Goal: Task Accomplishment & Management: Manage account settings

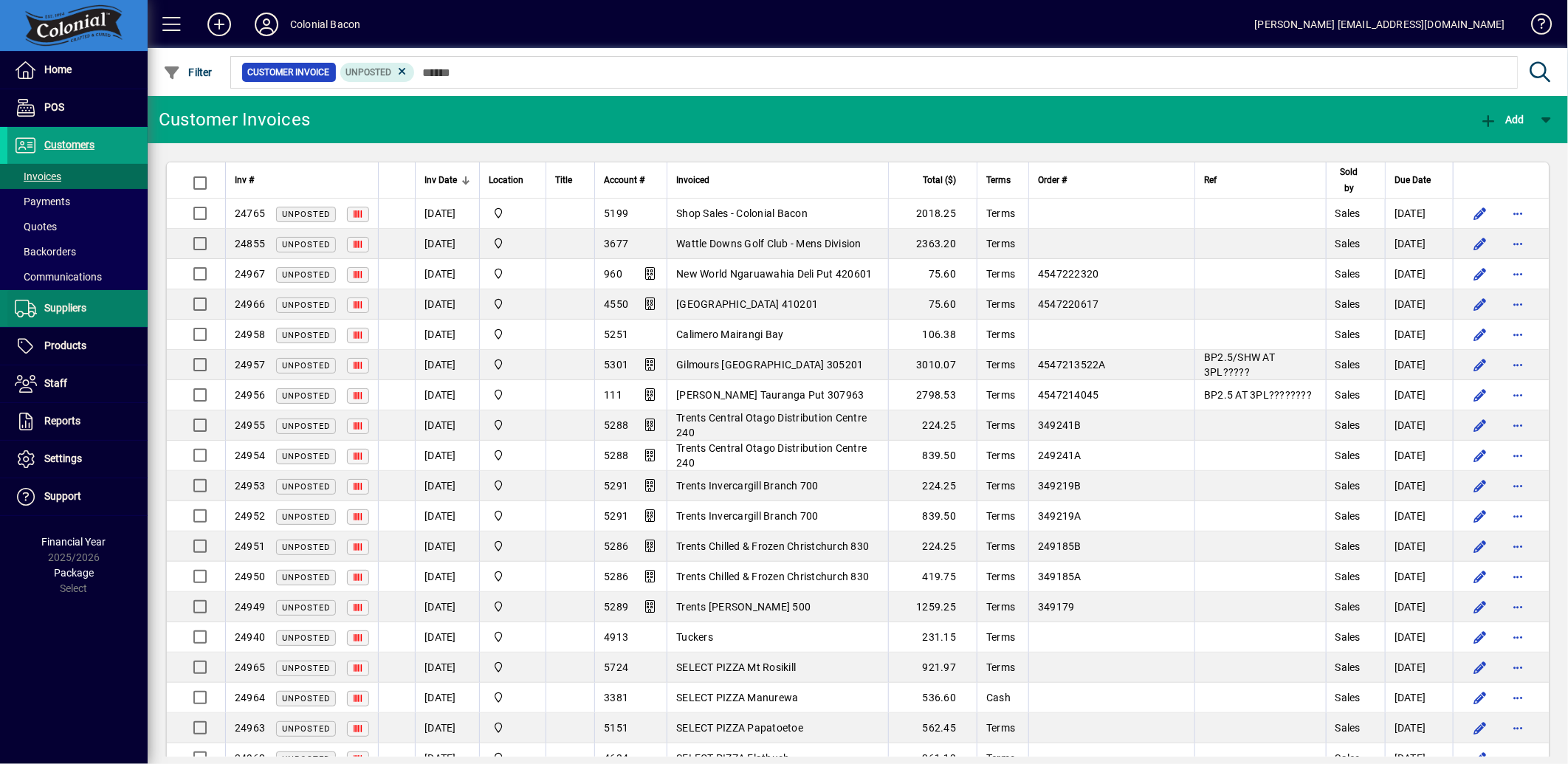
click at [64, 307] on span "Suppliers" at bounding box center [65, 308] width 42 height 12
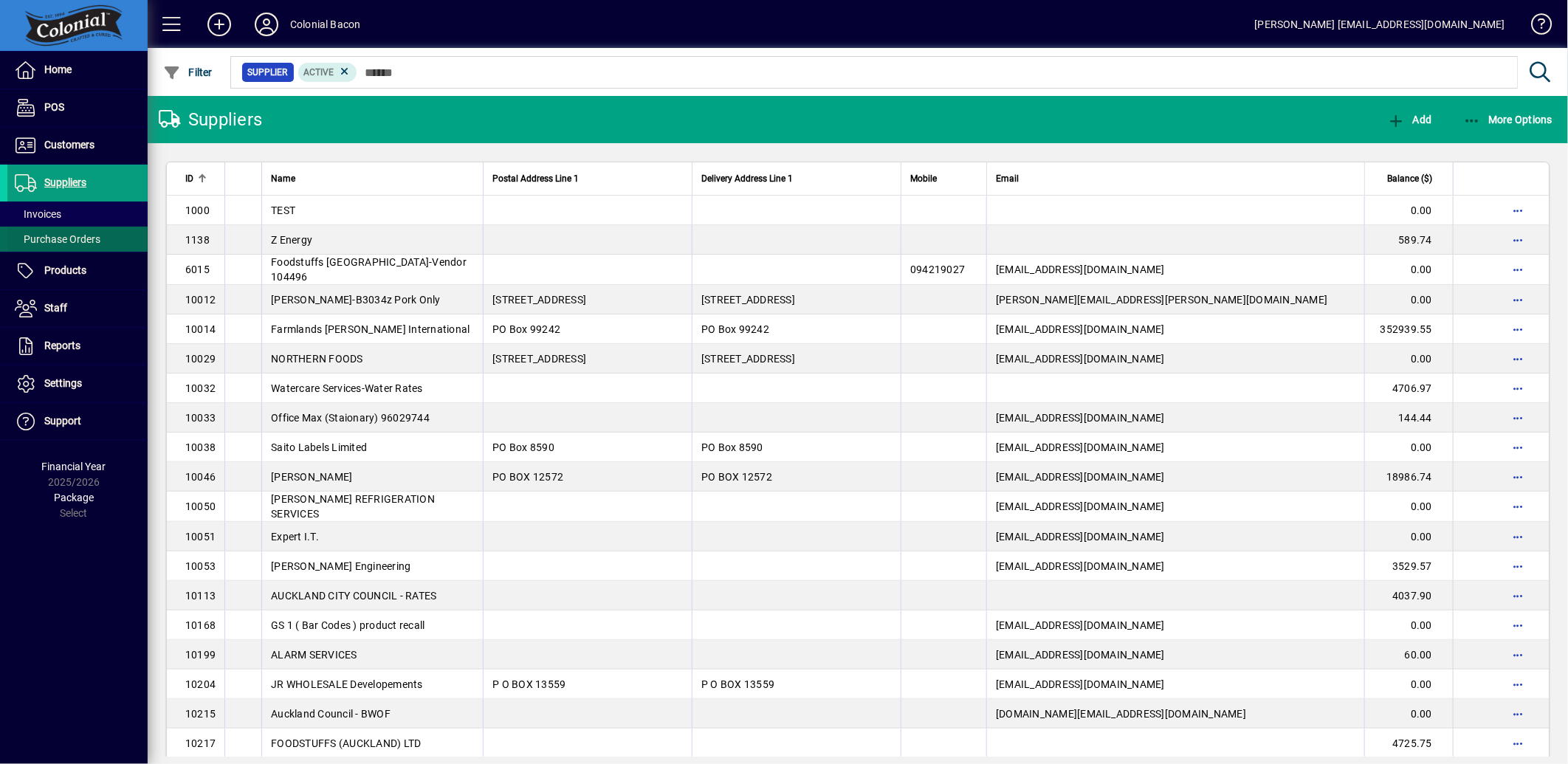
click at [72, 238] on span "Purchase Orders" at bounding box center [58, 239] width 86 height 12
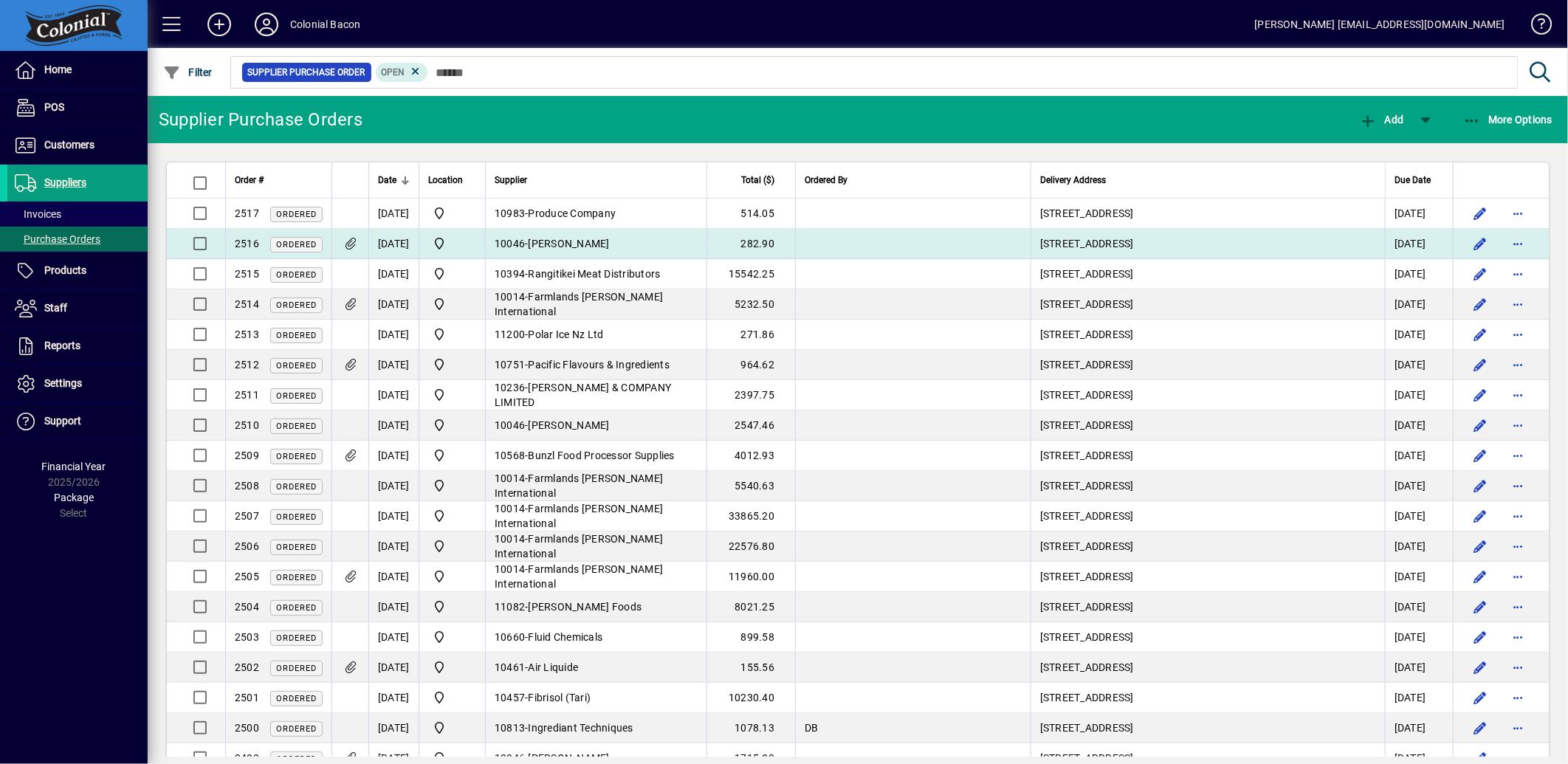
click at [1414, 248] on td "[DATE]" at bounding box center [1419, 244] width 68 height 31
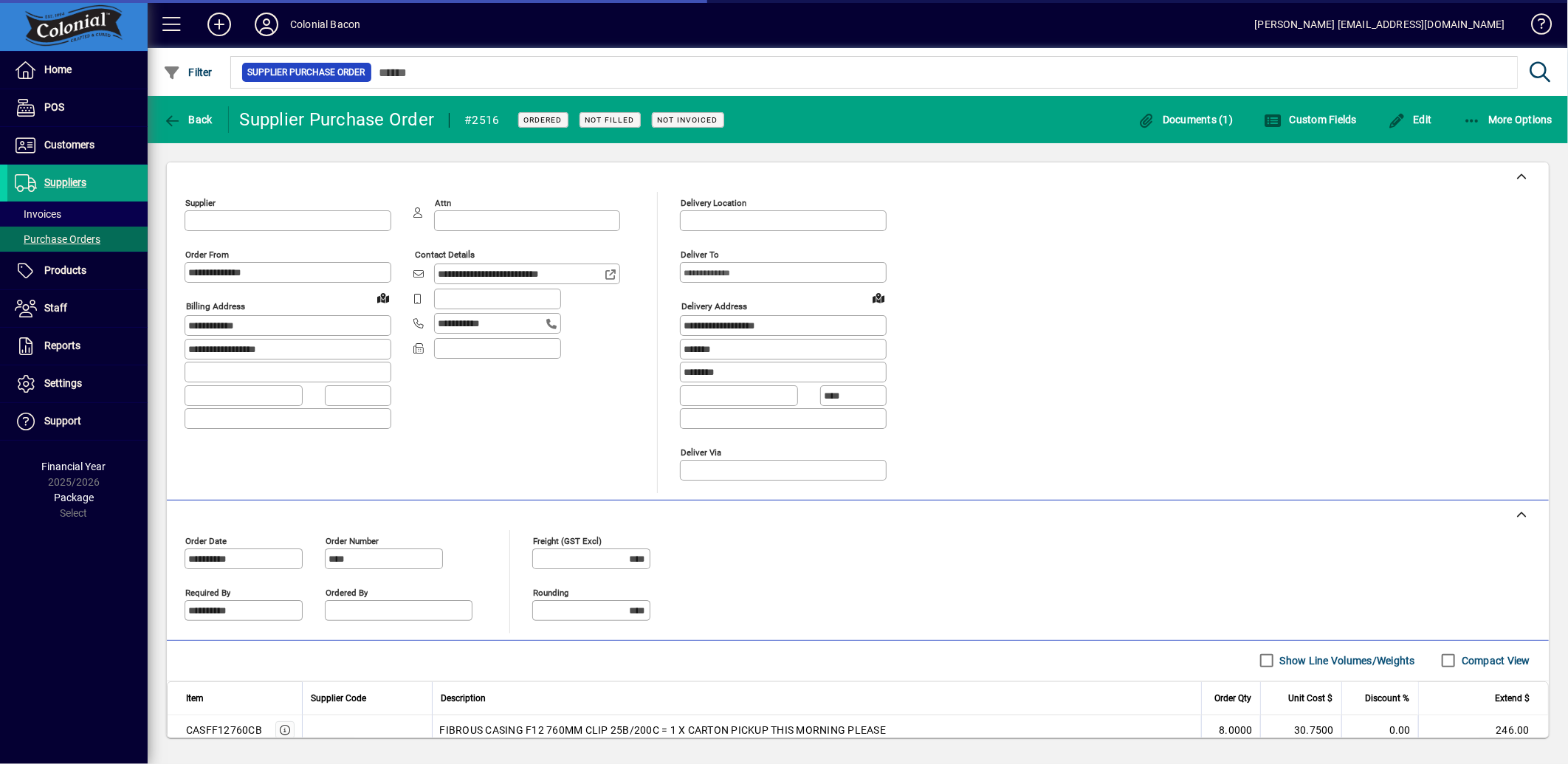
type input "**********"
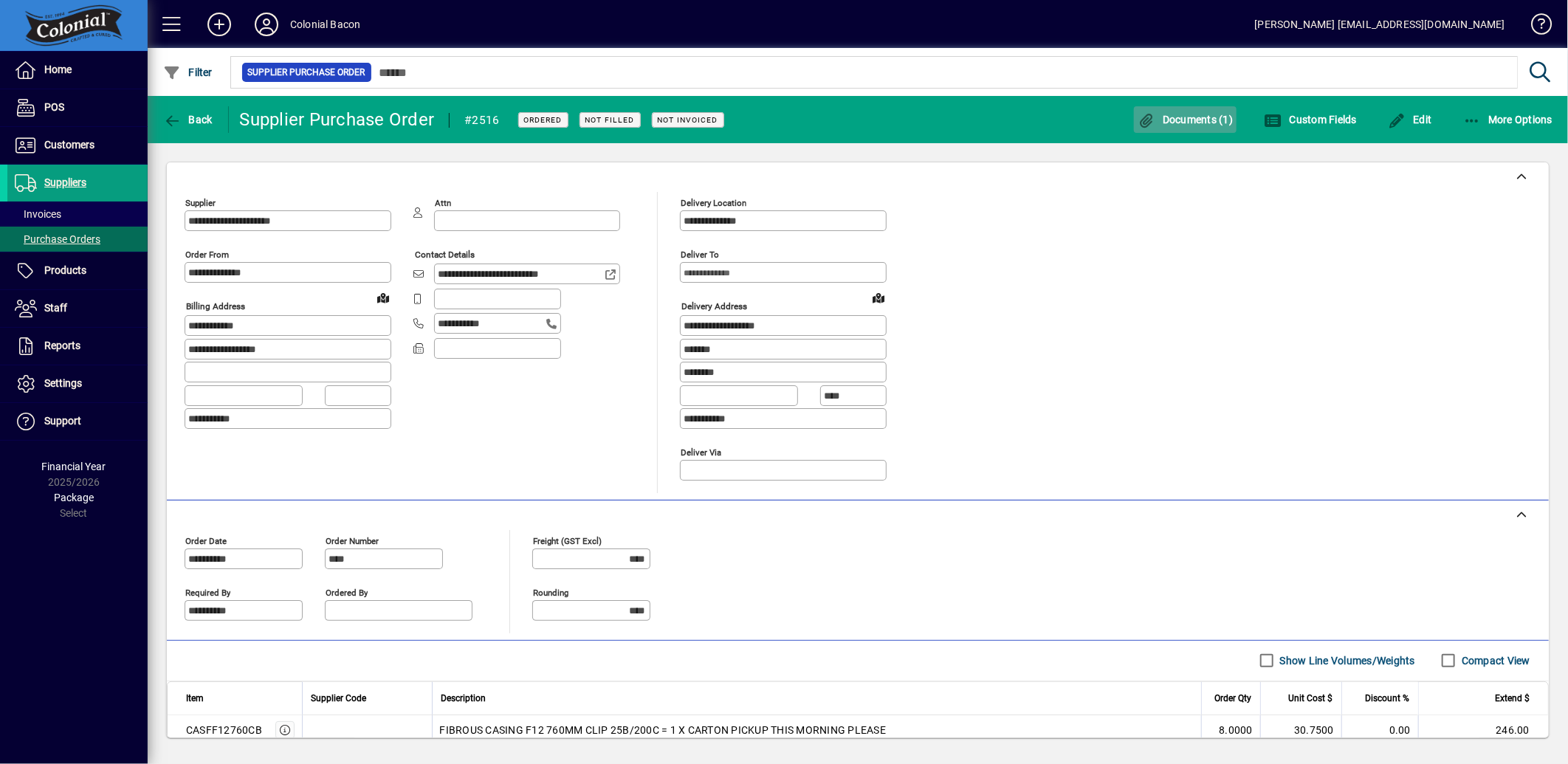
click at [1207, 122] on span "Documents (1)" at bounding box center [1186, 119] width 96 height 12
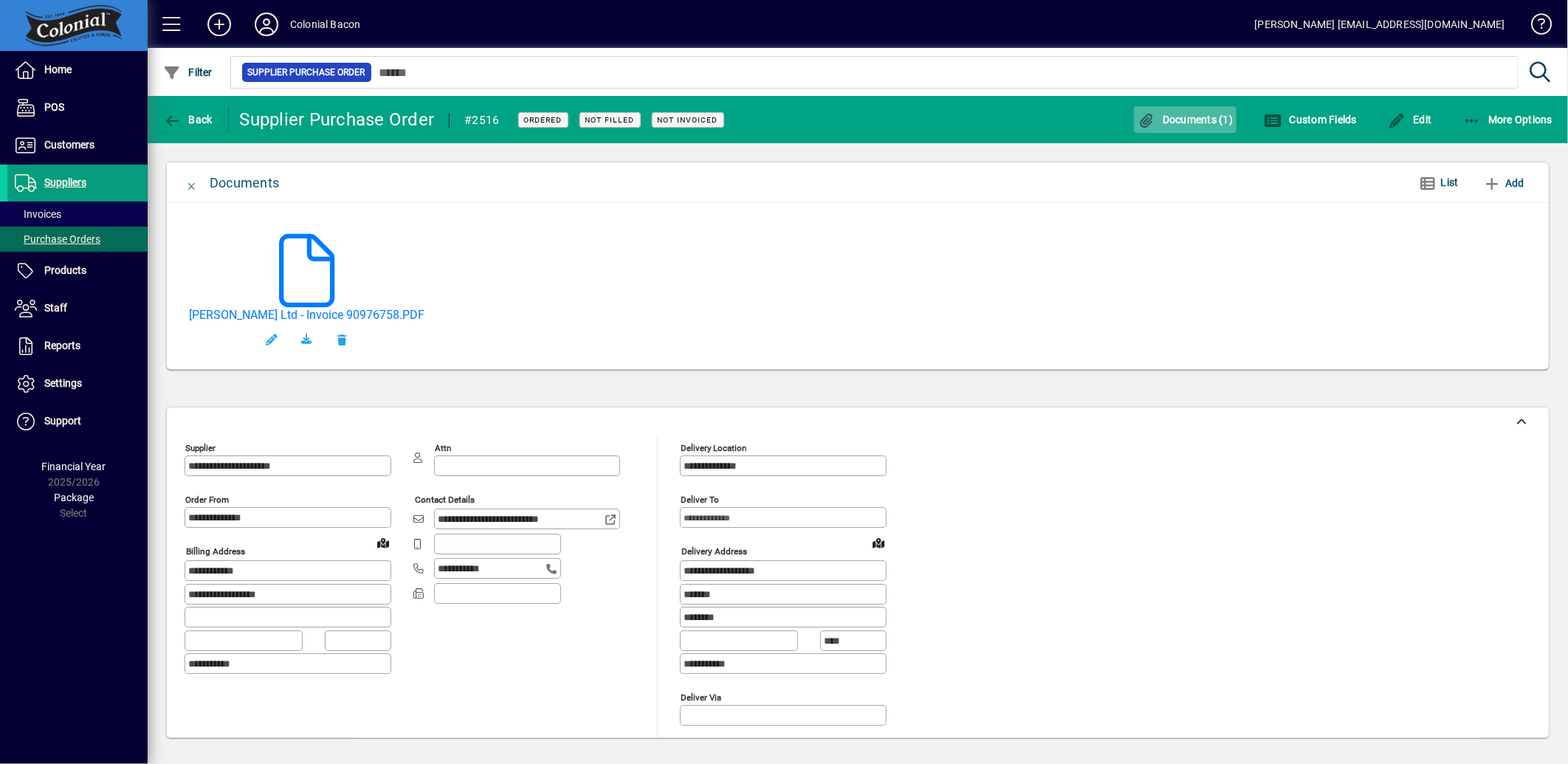
click at [1199, 116] on span "Documents (1)" at bounding box center [1186, 119] width 96 height 12
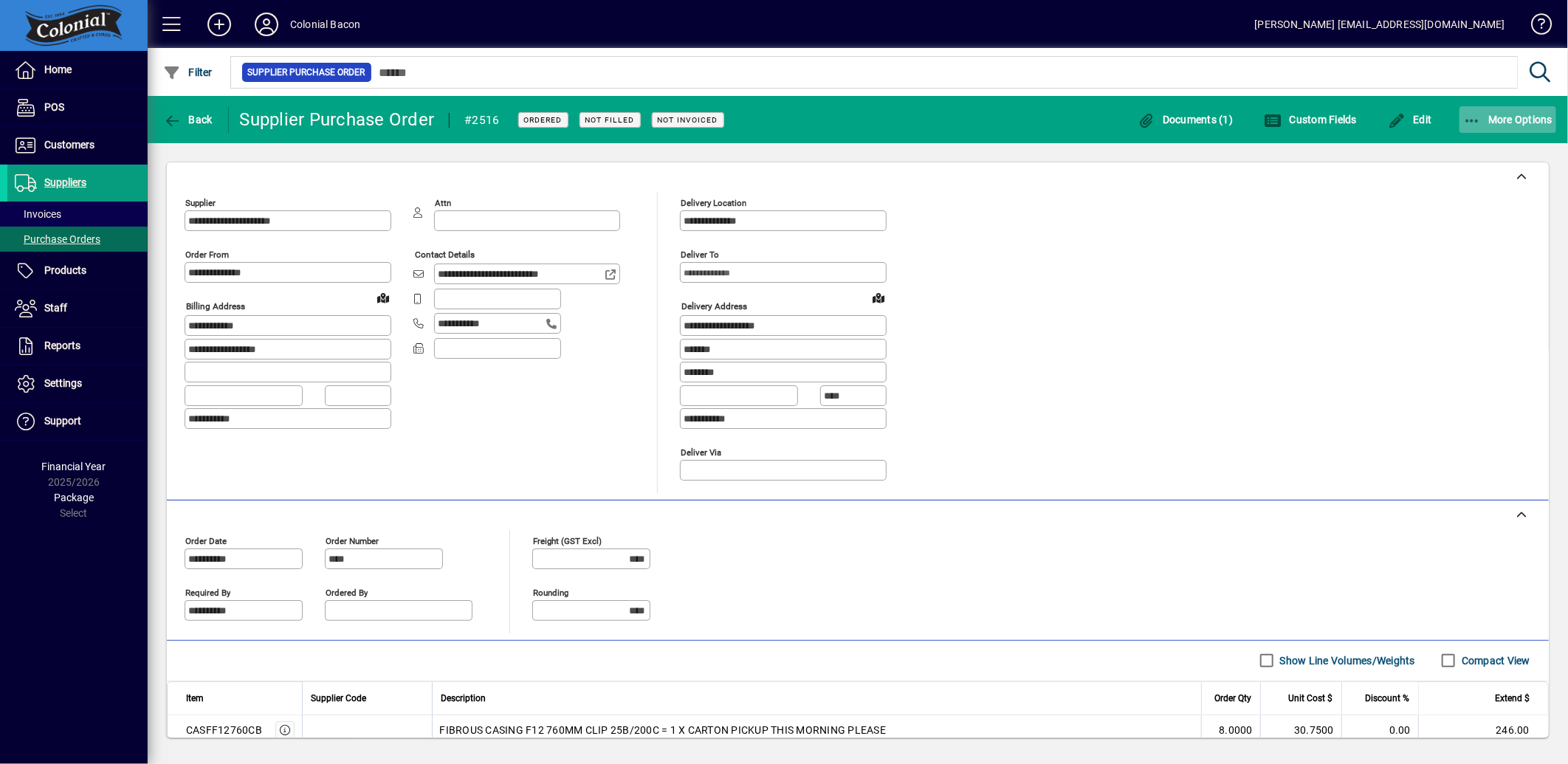
click at [1529, 112] on span "button" at bounding box center [1508, 120] width 98 height 35
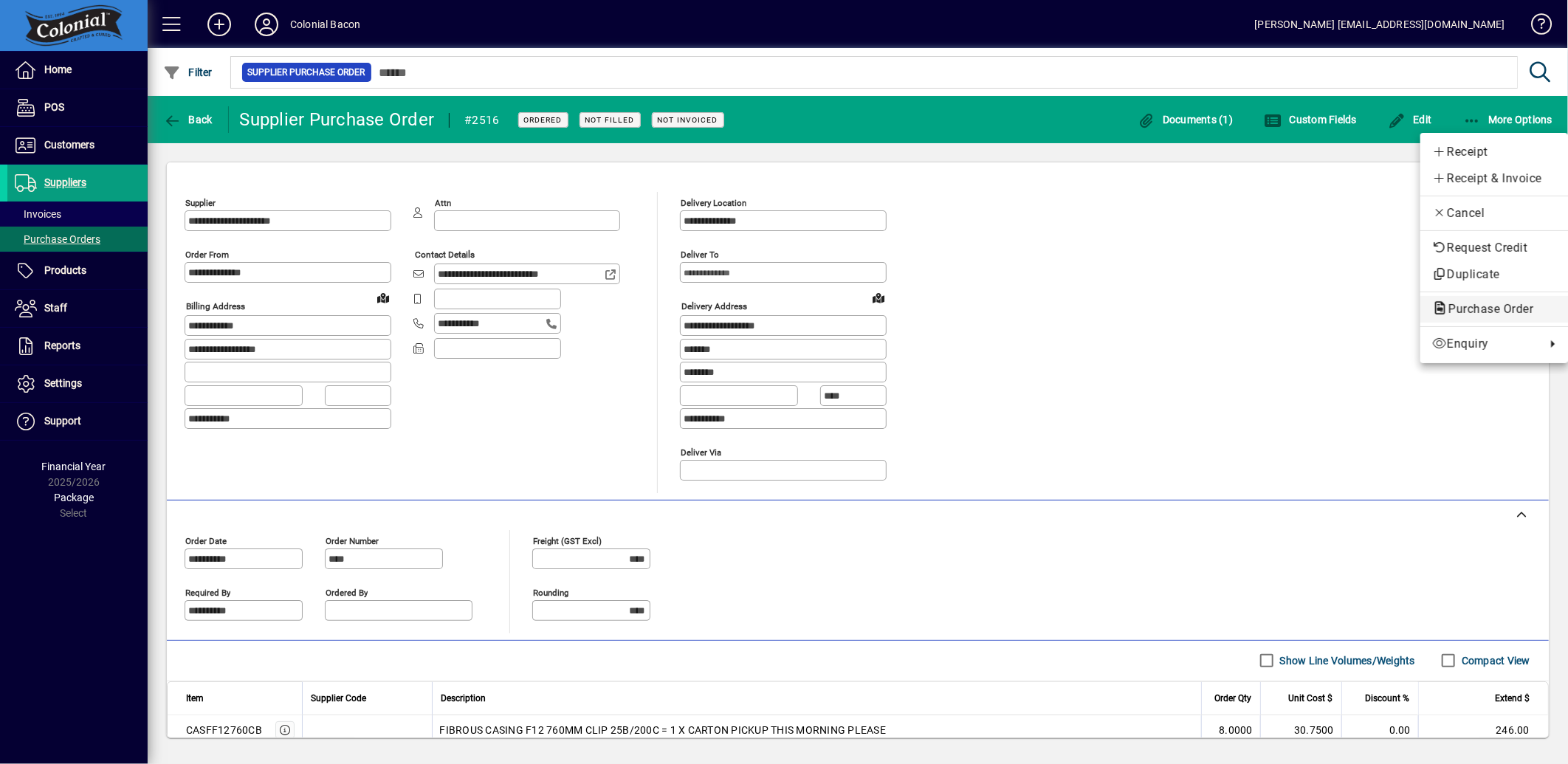
click at [1504, 302] on span "Purchase Order" at bounding box center [1486, 309] width 109 height 14
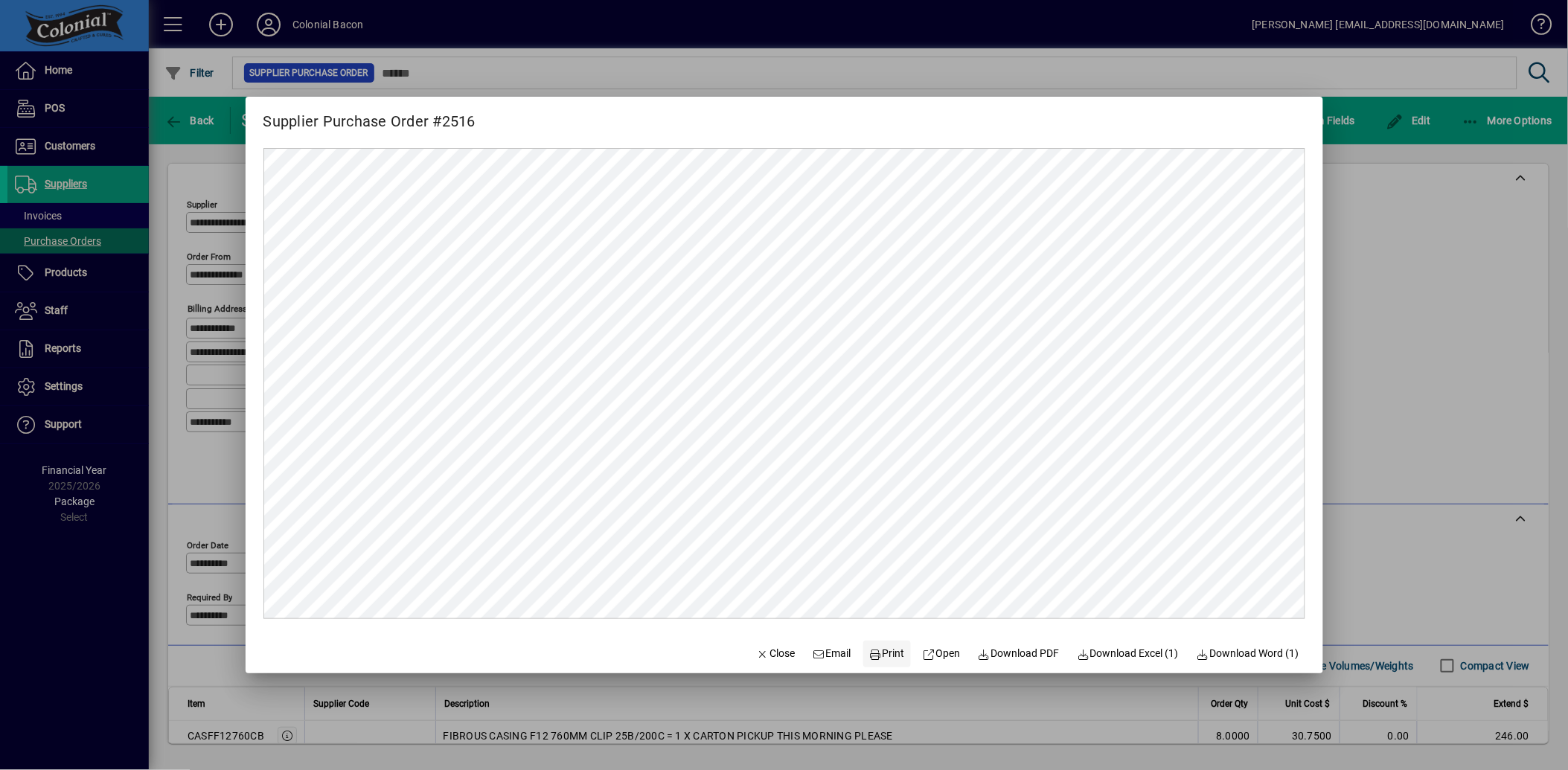
click at [878, 657] on span "Print" at bounding box center [887, 654] width 36 height 16
click at [757, 651] on span "Close" at bounding box center [776, 654] width 38 height 16
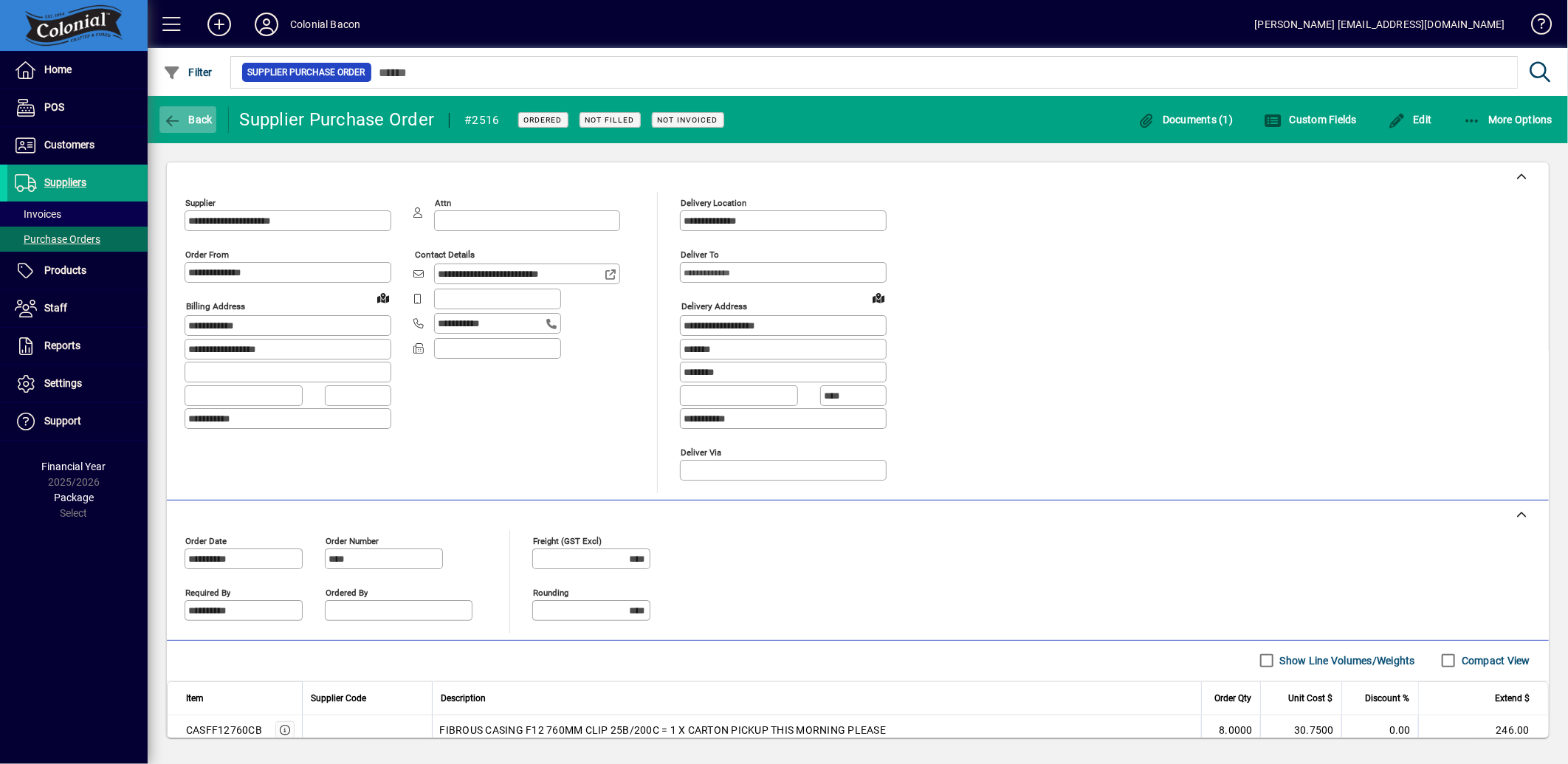
click at [203, 127] on span "button" at bounding box center [187, 120] width 57 height 35
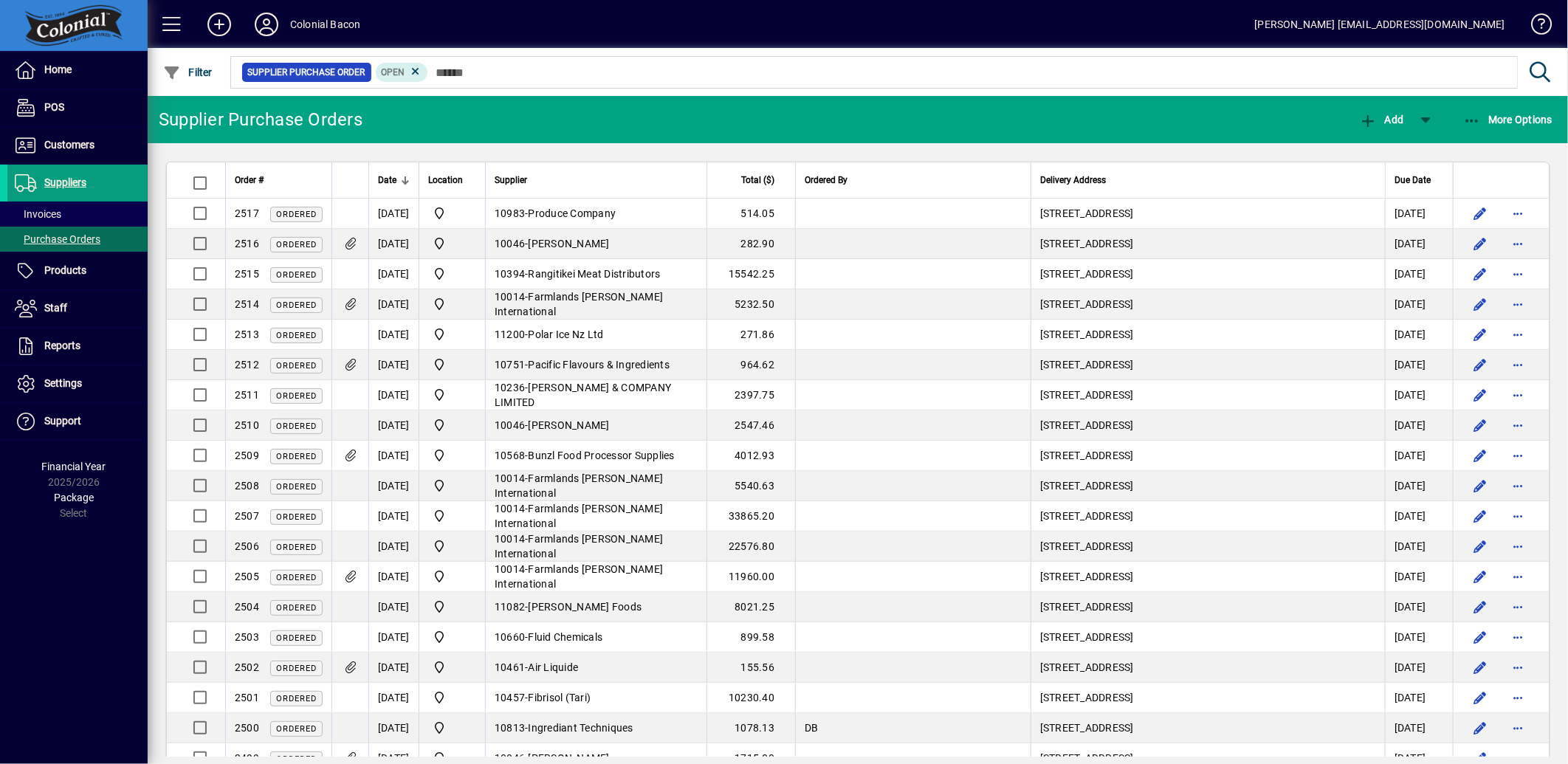
click at [415, 68] on icon at bounding box center [416, 72] width 13 height 13
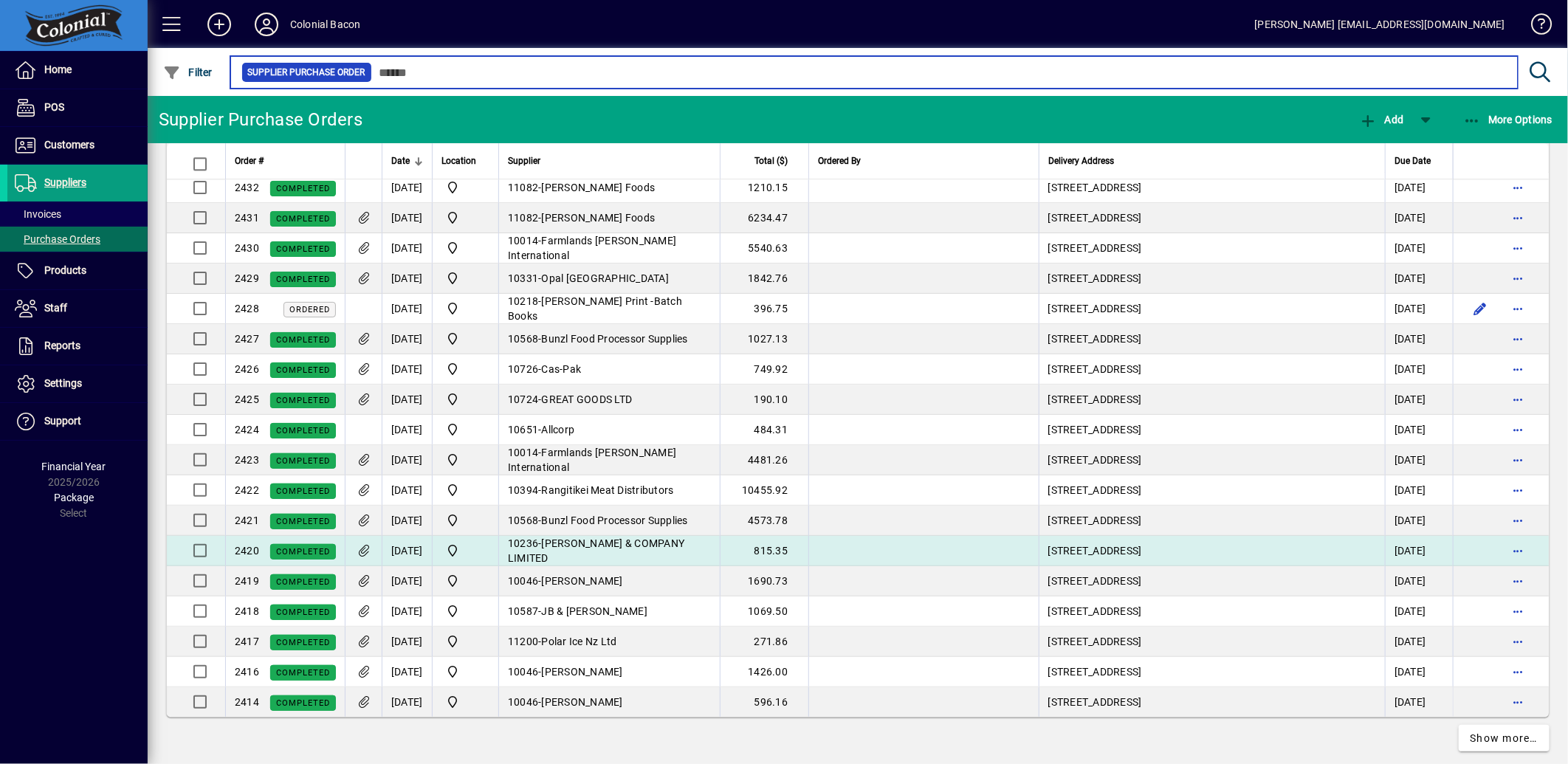
scroll to position [2534, 0]
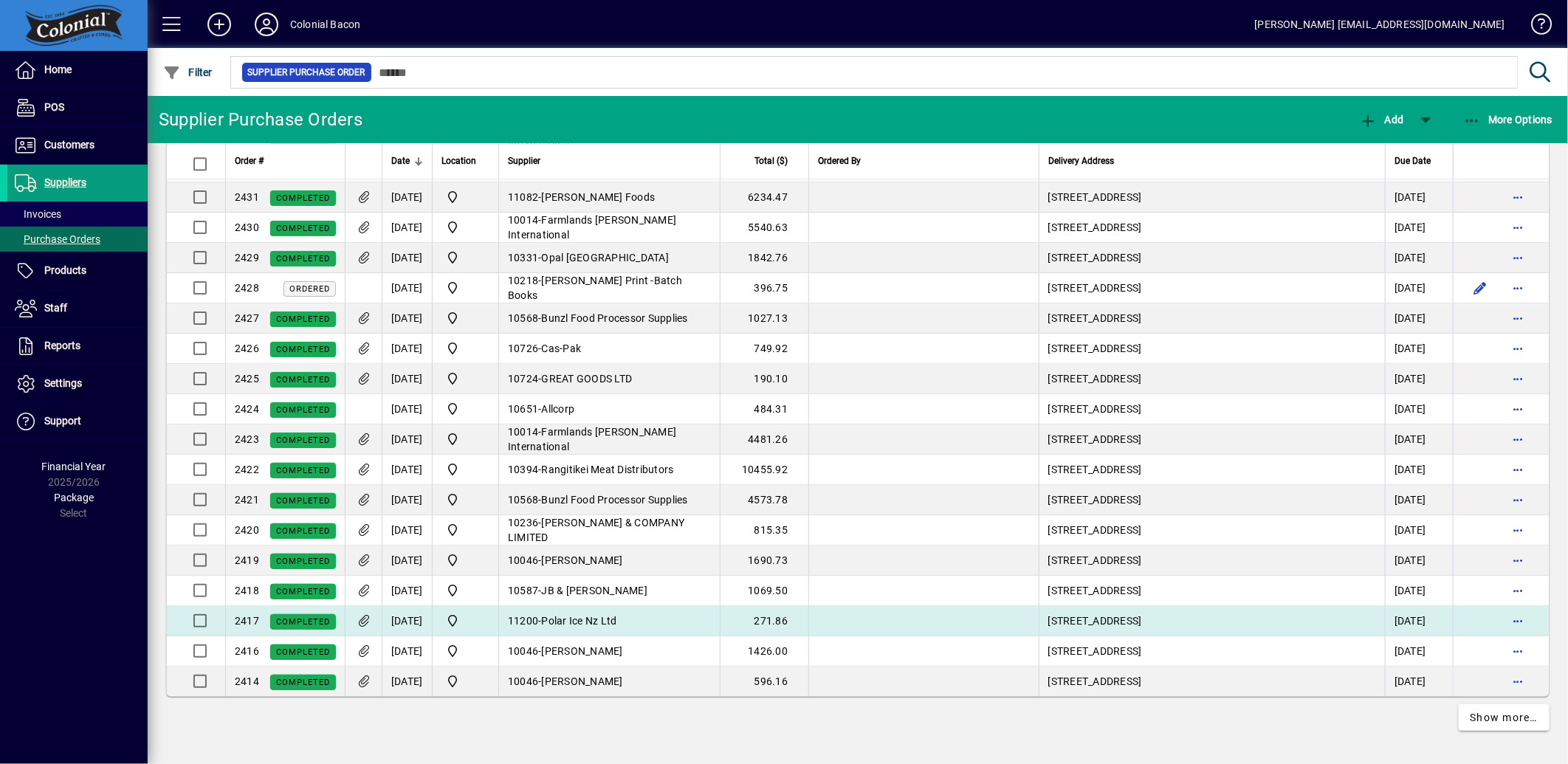
click at [582, 616] on span "Polar Ice Nz Ltd" at bounding box center [579, 621] width 75 height 12
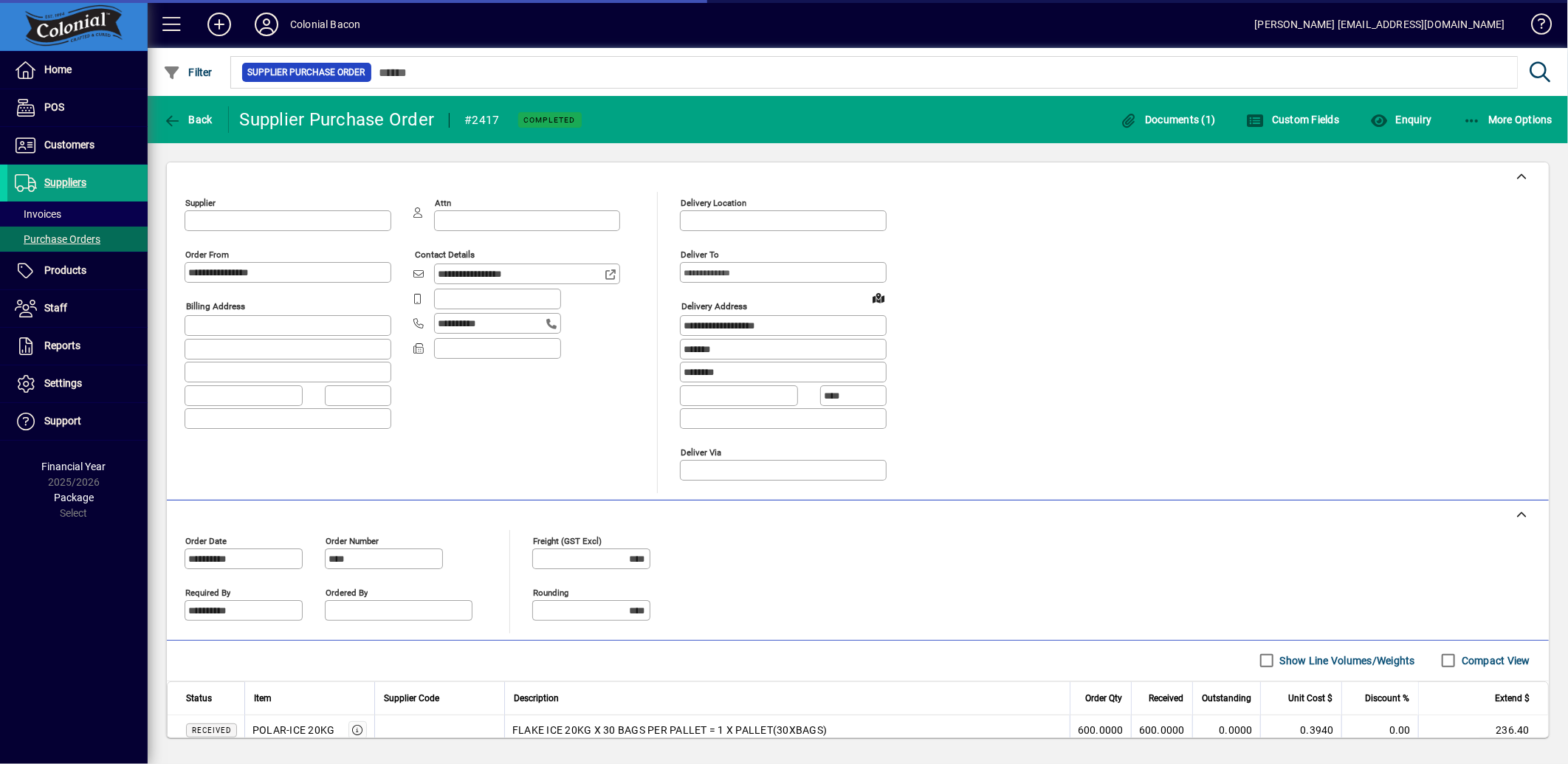
type input "**********"
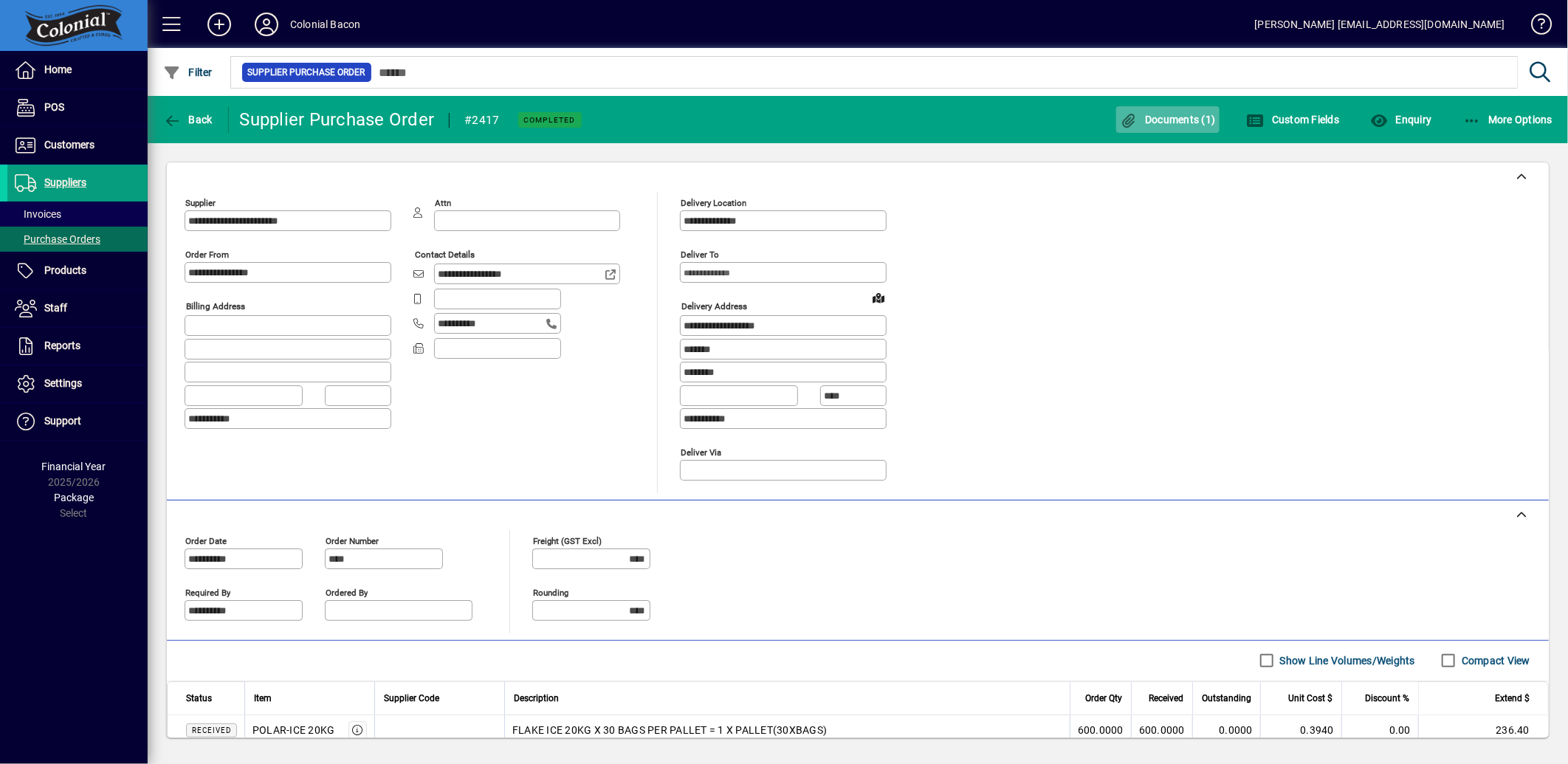
click at [1171, 122] on span "Documents (1)" at bounding box center [1168, 119] width 96 height 12
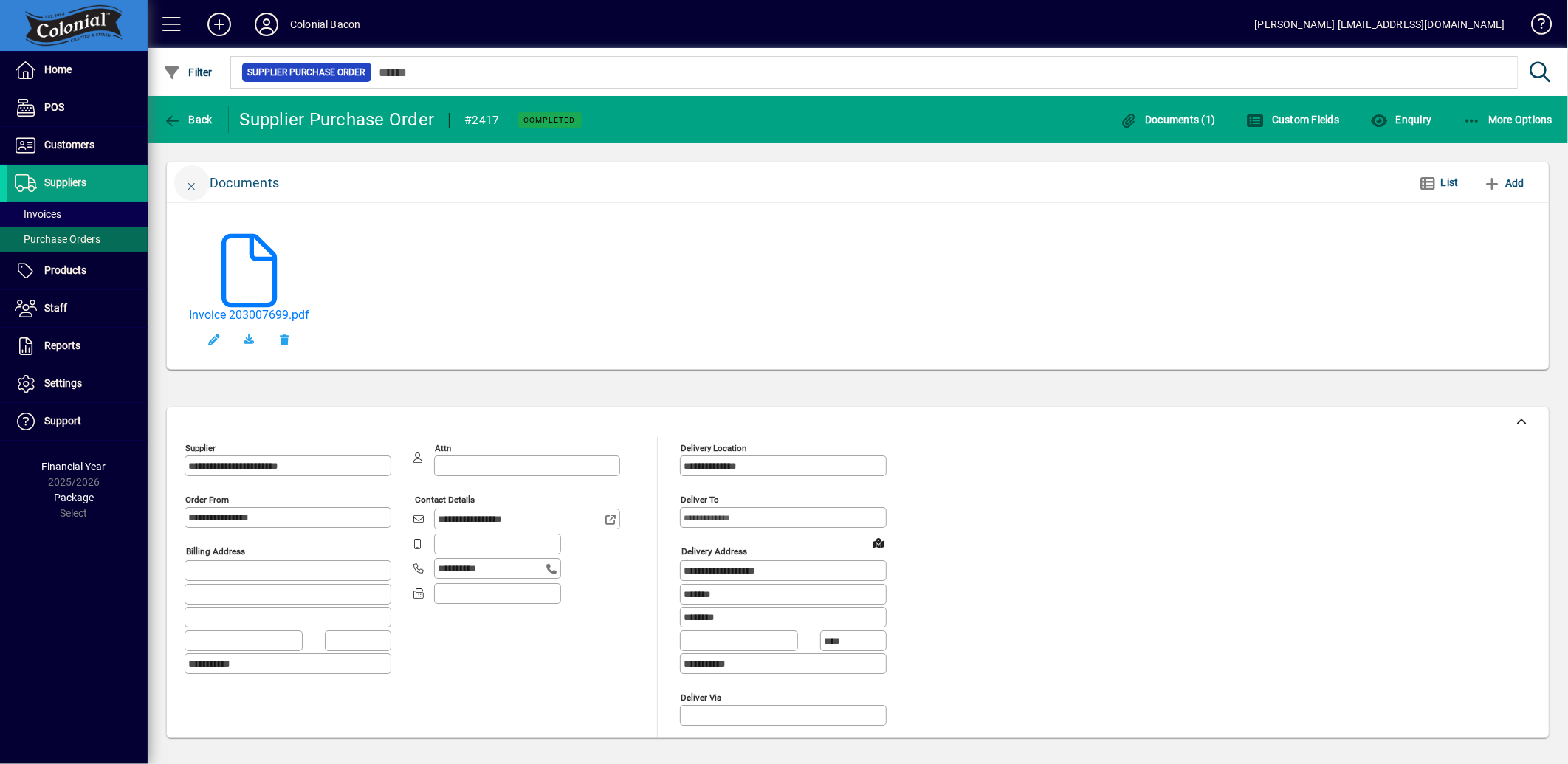
click at [198, 178] on span "button" at bounding box center [192, 183] width 35 height 35
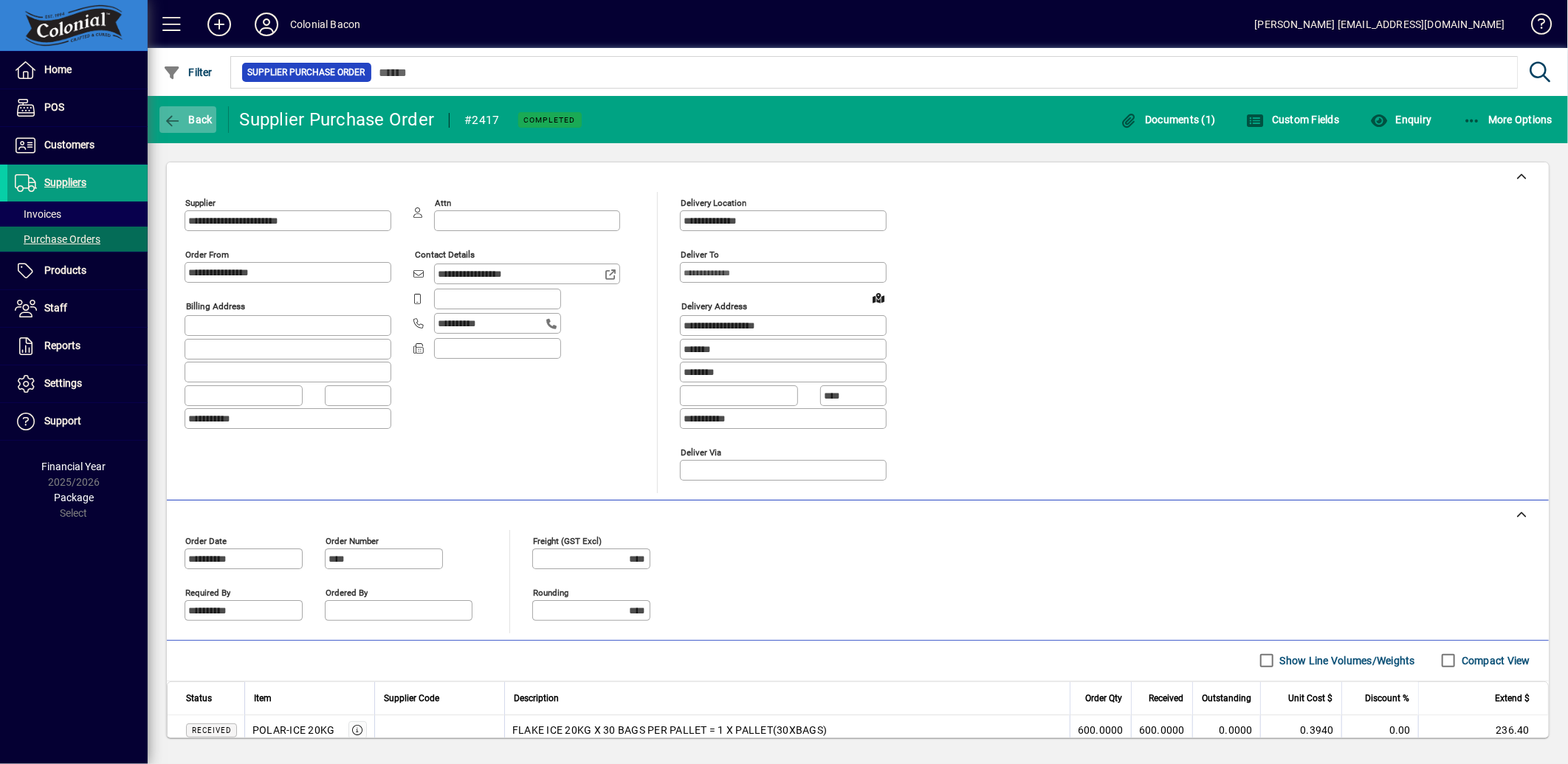
click at [178, 133] on span "button" at bounding box center [187, 120] width 57 height 35
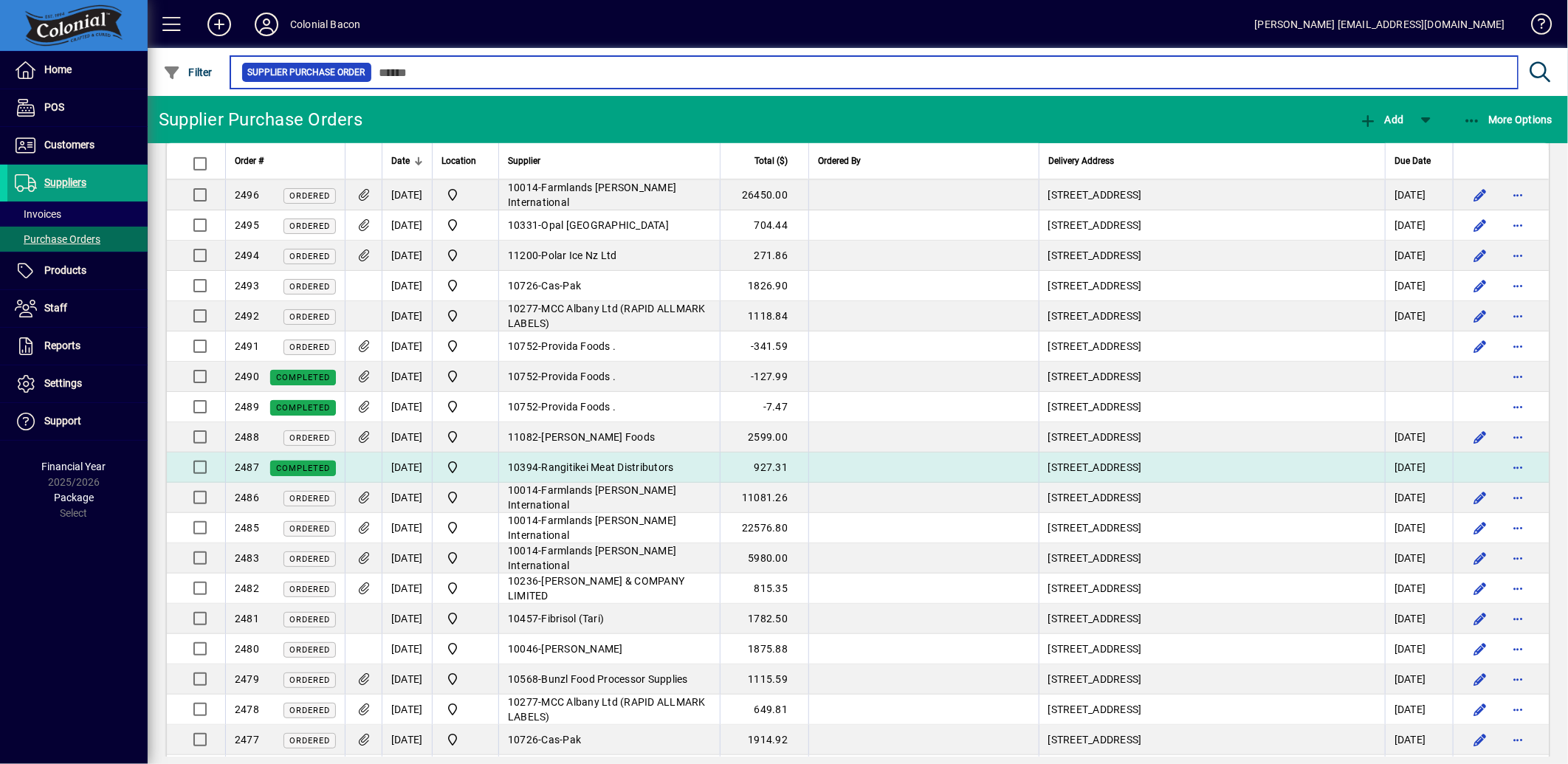
scroll to position [656, 0]
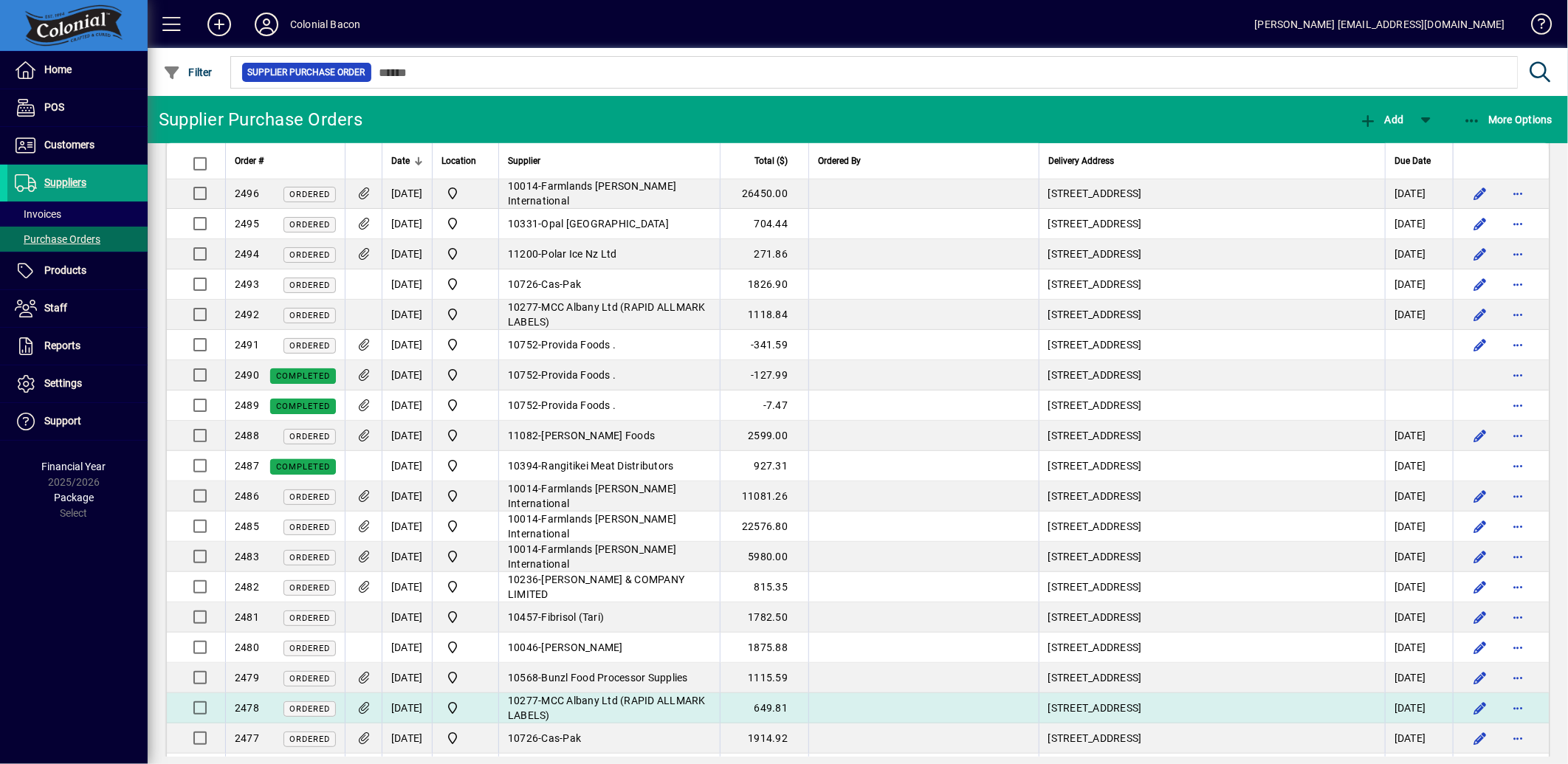
click at [363, 707] on icon at bounding box center [363, 708] width 16 height 12
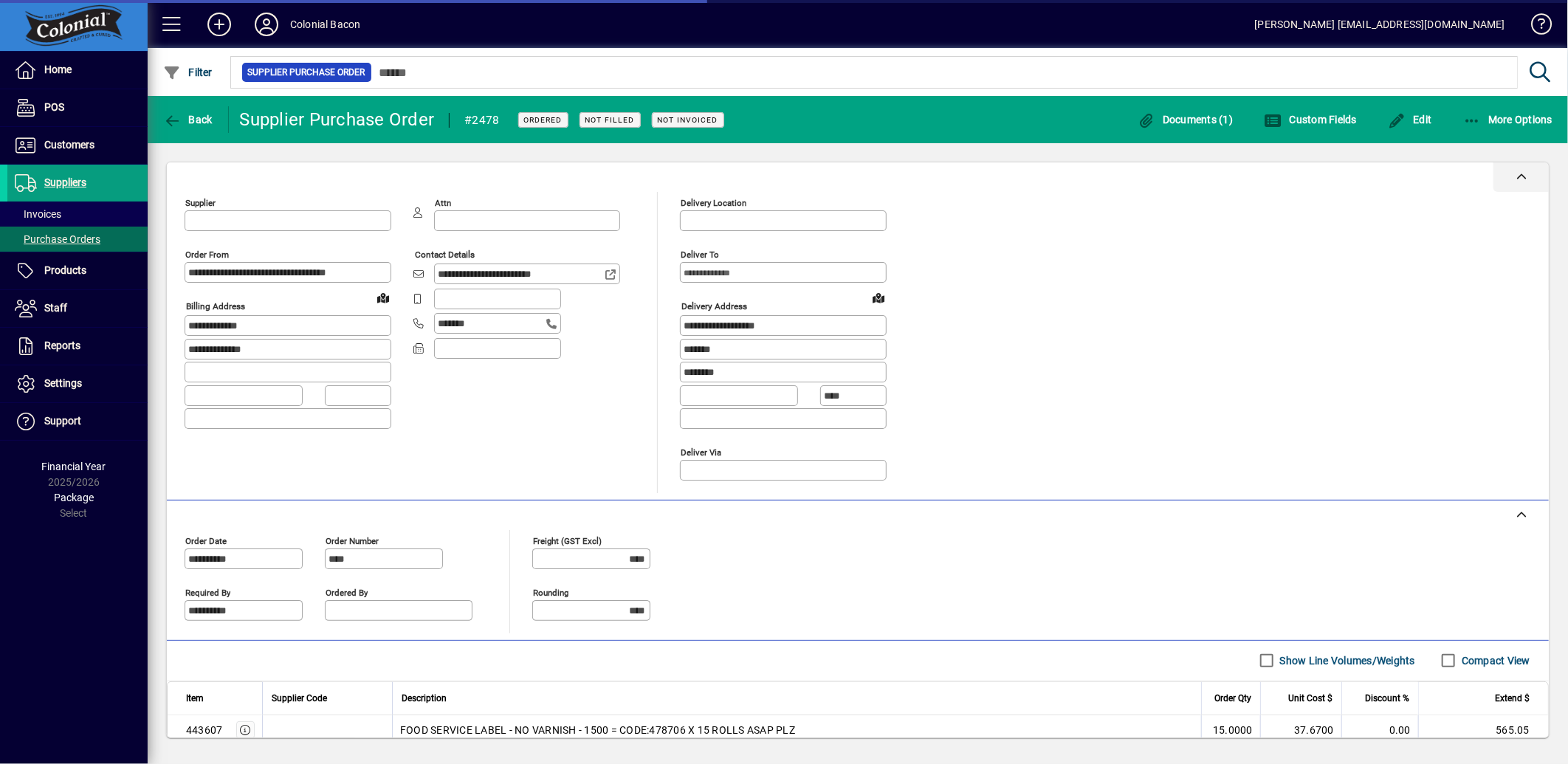
type input "**********"
click at [1164, 115] on span "Documents (1)" at bounding box center [1186, 119] width 96 height 12
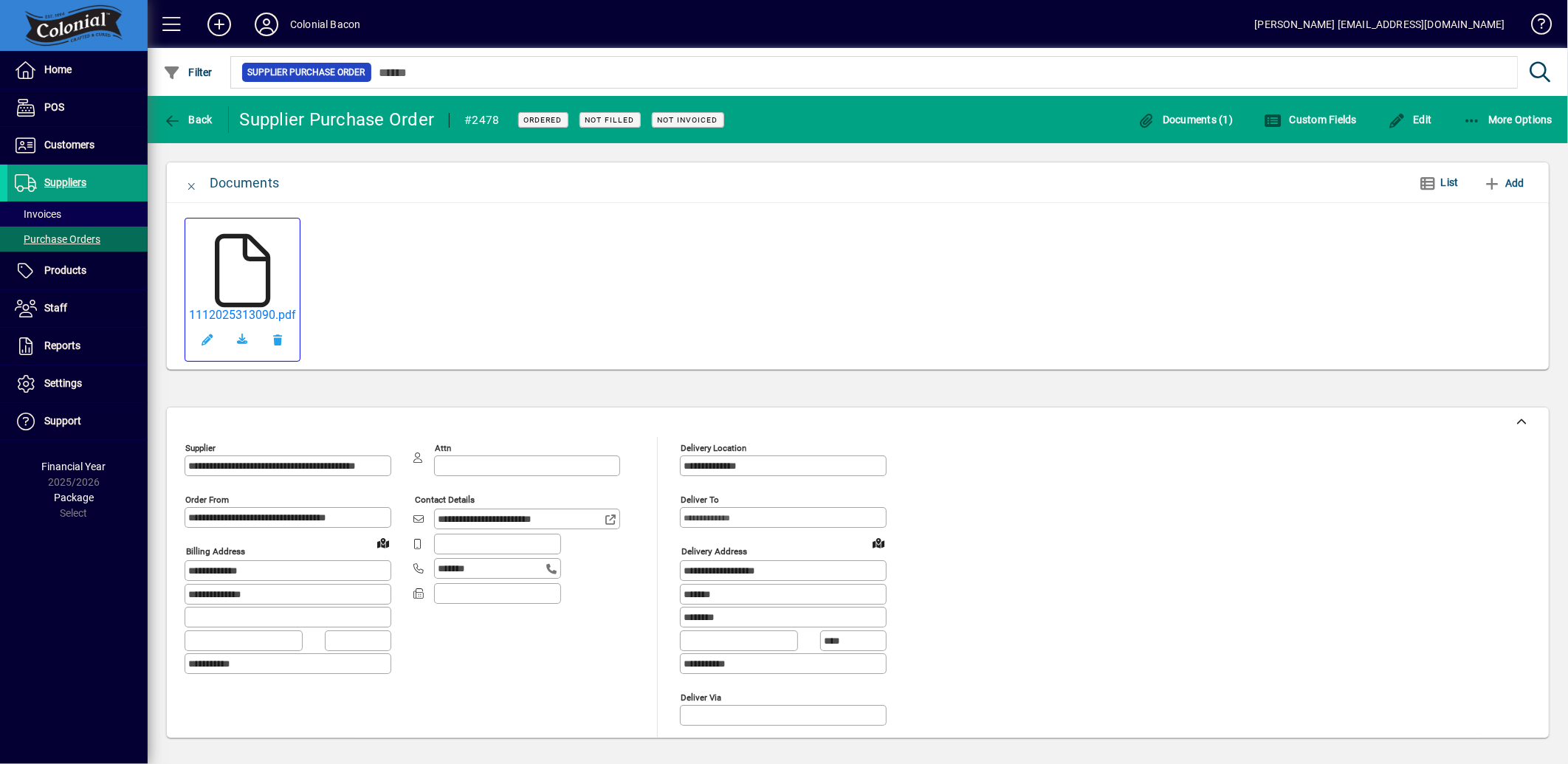
click at [245, 270] on icon at bounding box center [242, 271] width 74 height 74
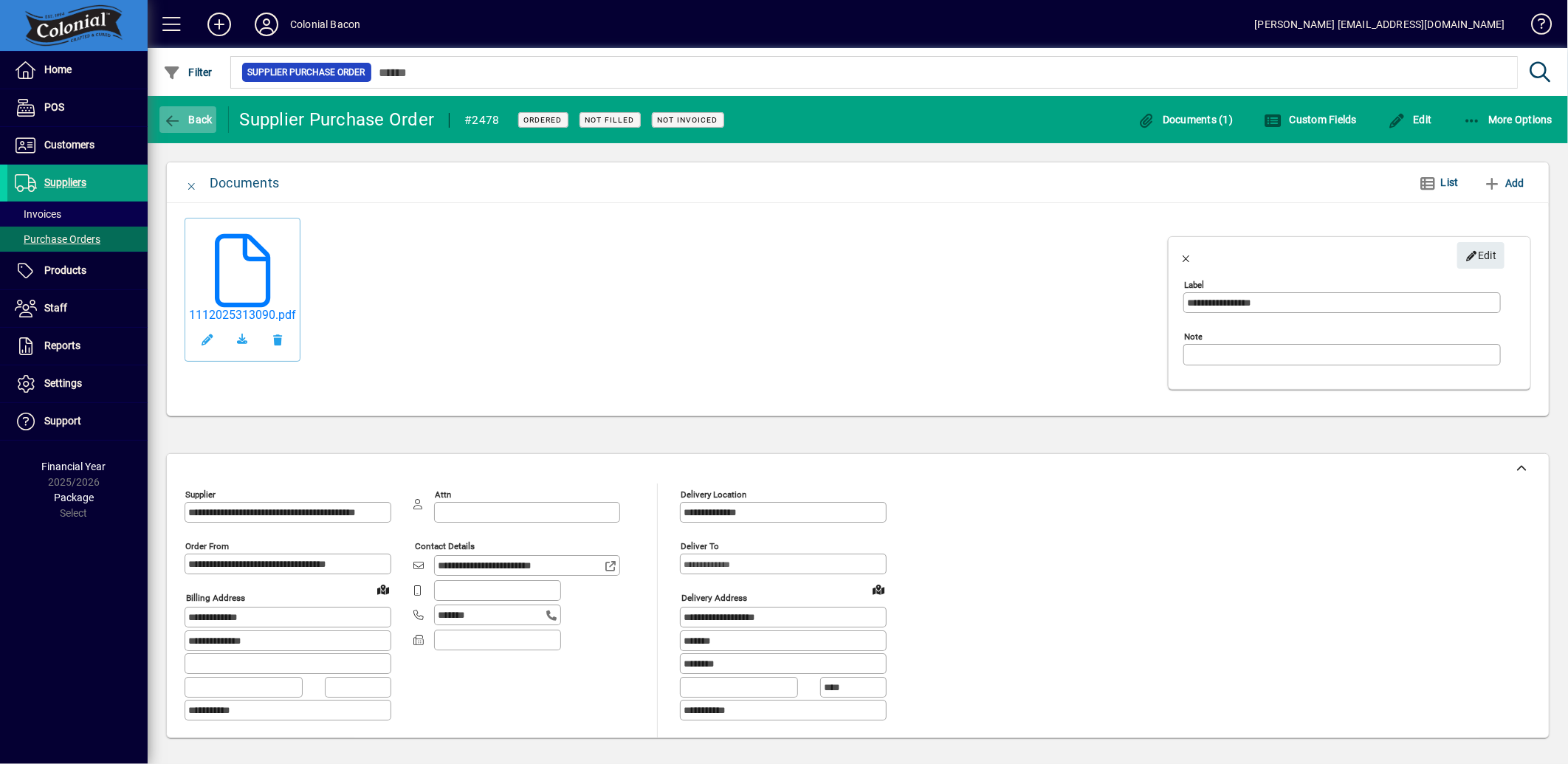
click at [212, 123] on span "button" at bounding box center [187, 120] width 57 height 35
